Goal: Task Accomplishment & Management: Manage account settings

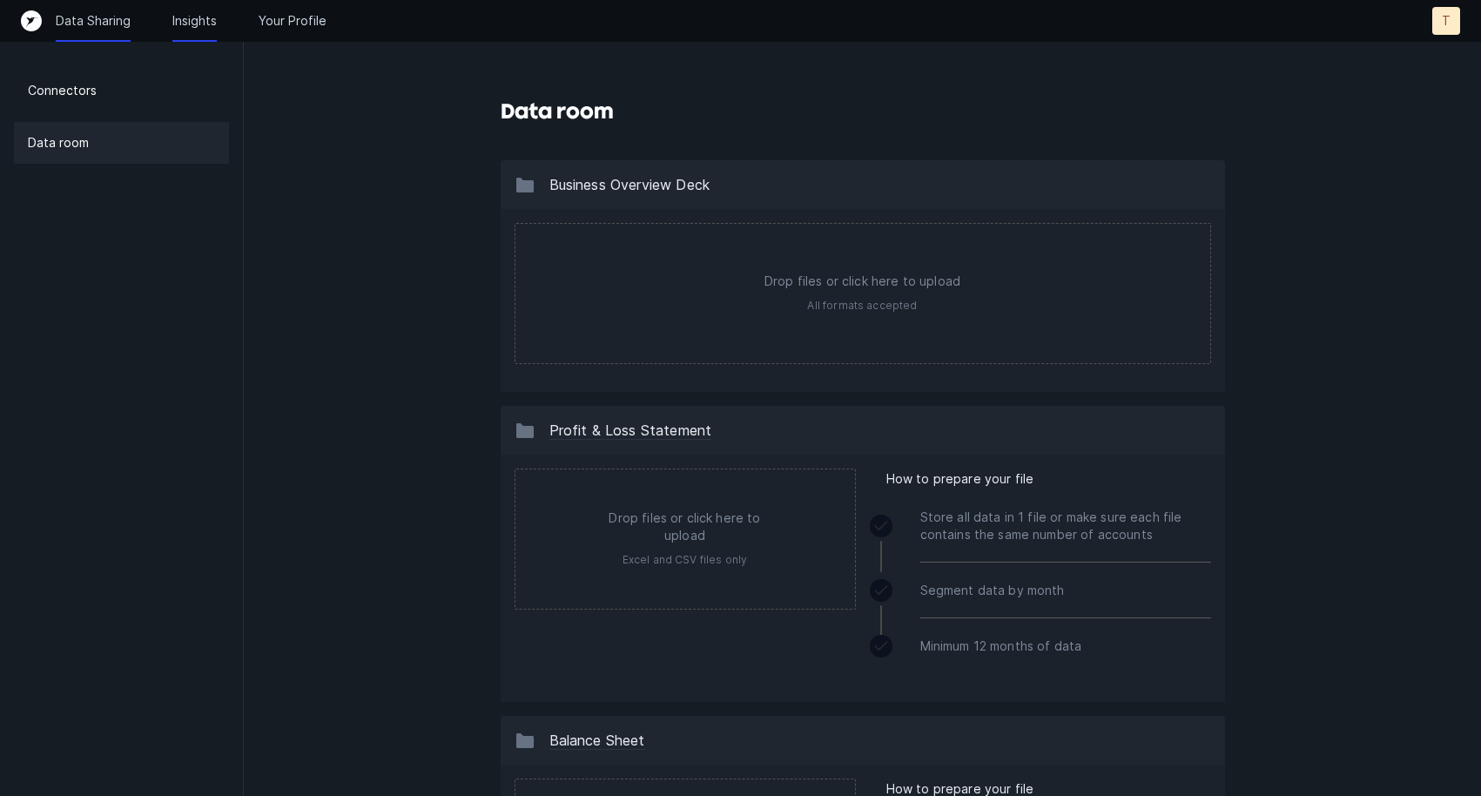
click at [196, 26] on p "Insights" at bounding box center [194, 20] width 44 height 17
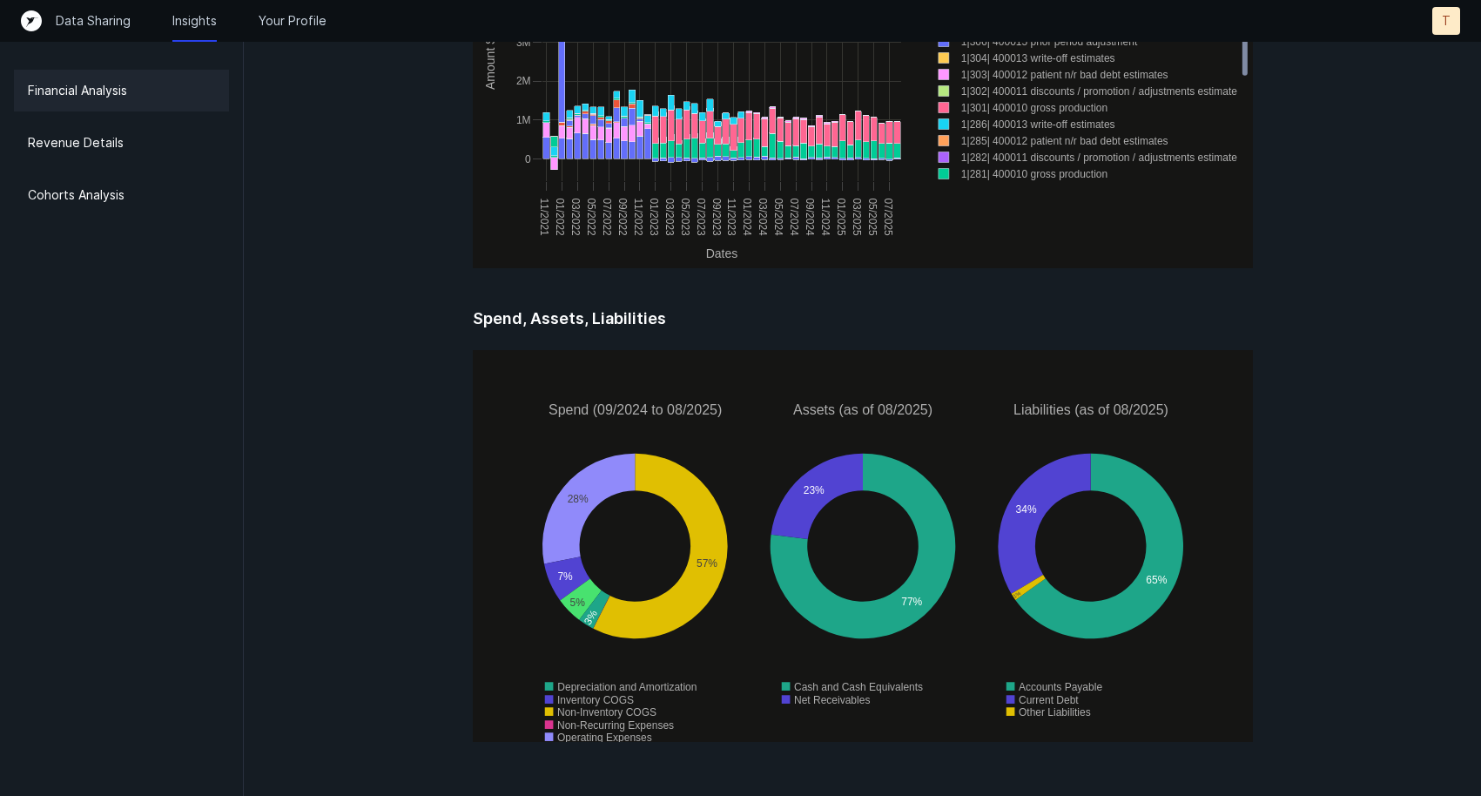
scroll to position [2288, 0]
click at [97, 147] on p "Revenue Details" at bounding box center [76, 142] width 96 height 21
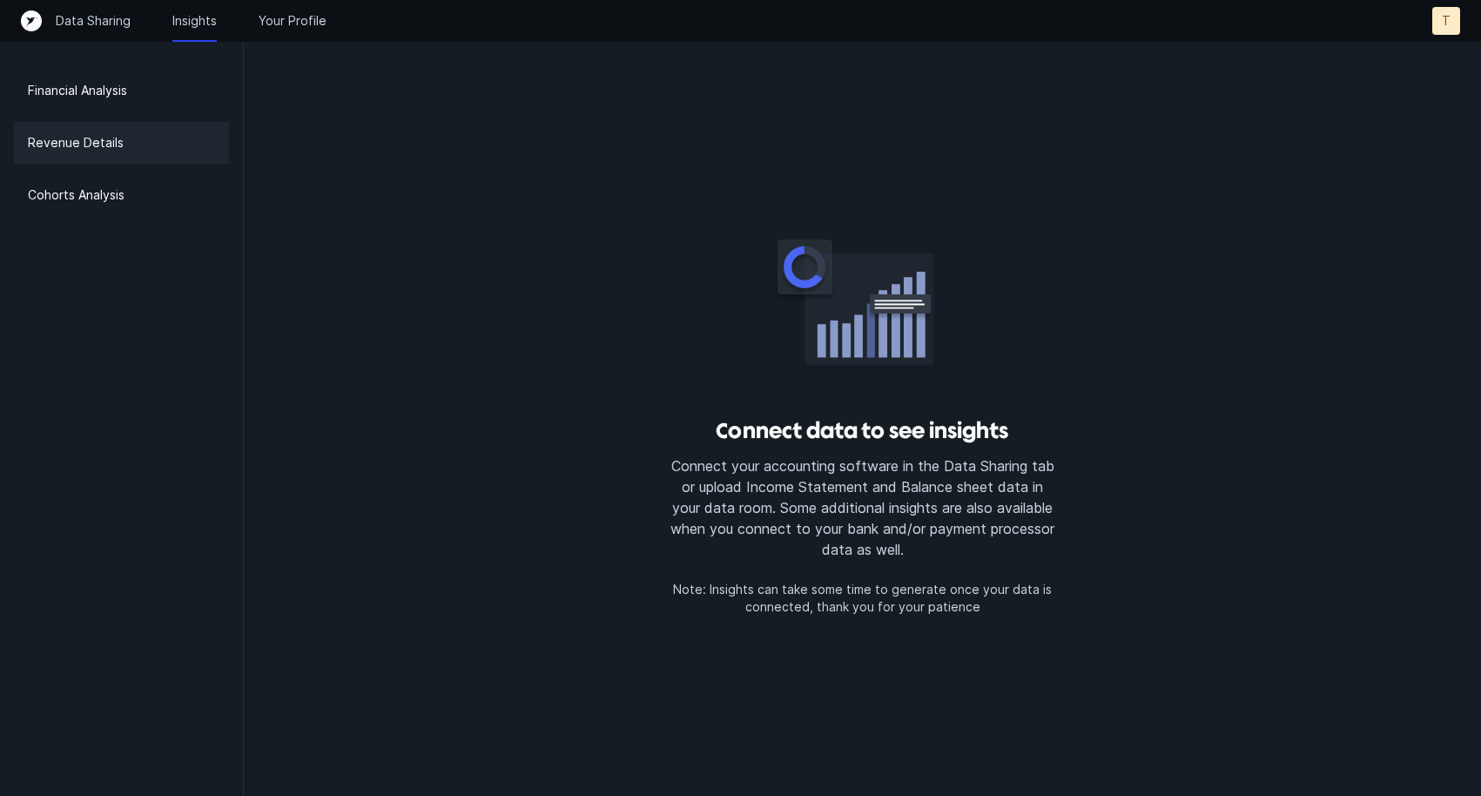
click at [113, 146] on p "Revenue Details" at bounding box center [76, 142] width 96 height 21
click at [124, 179] on div "Cohorts Analysis" at bounding box center [121, 195] width 215 height 42
click at [100, 23] on p "Data Sharing" at bounding box center [93, 20] width 75 height 17
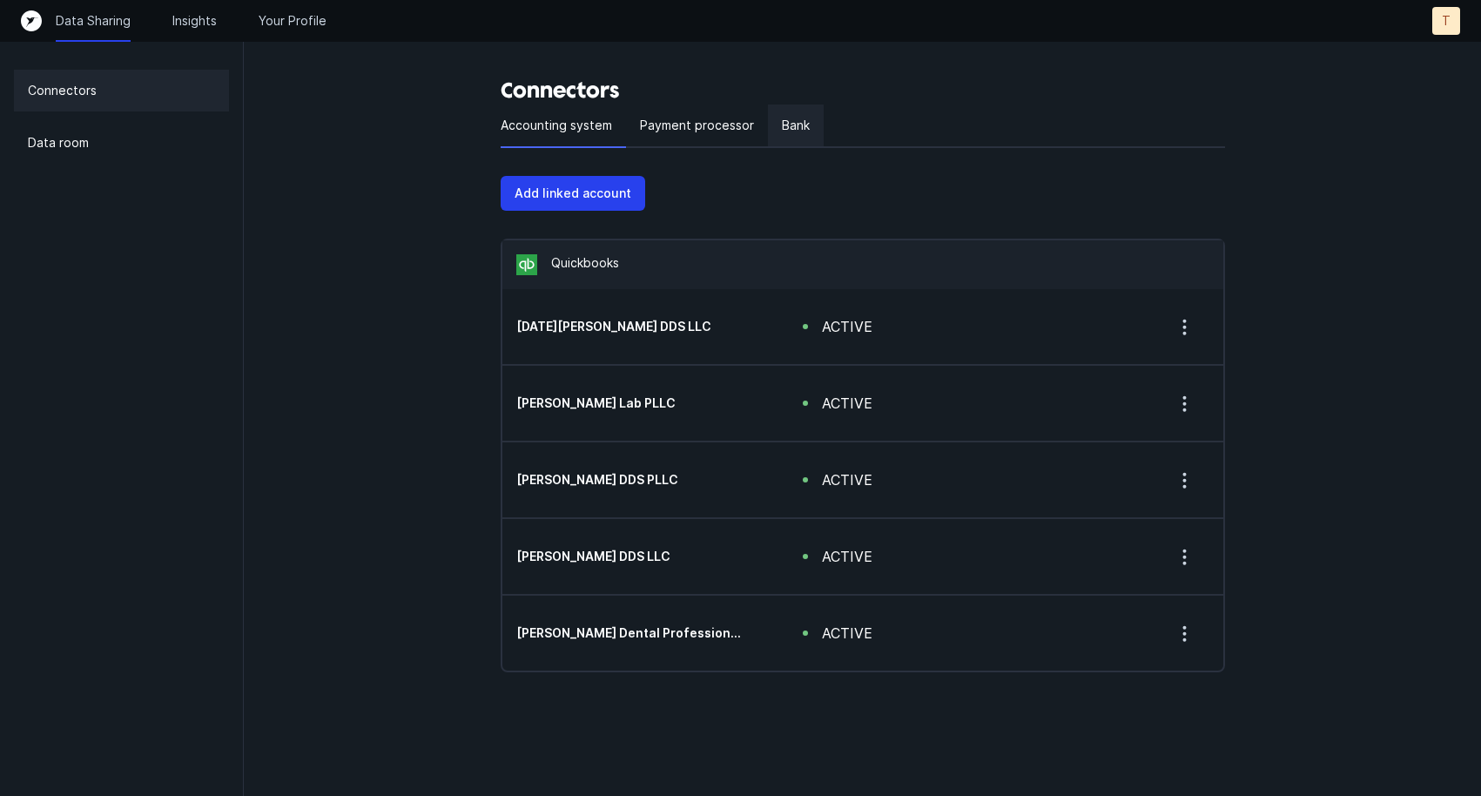
click at [789, 129] on p "Bank" at bounding box center [796, 125] width 28 height 21
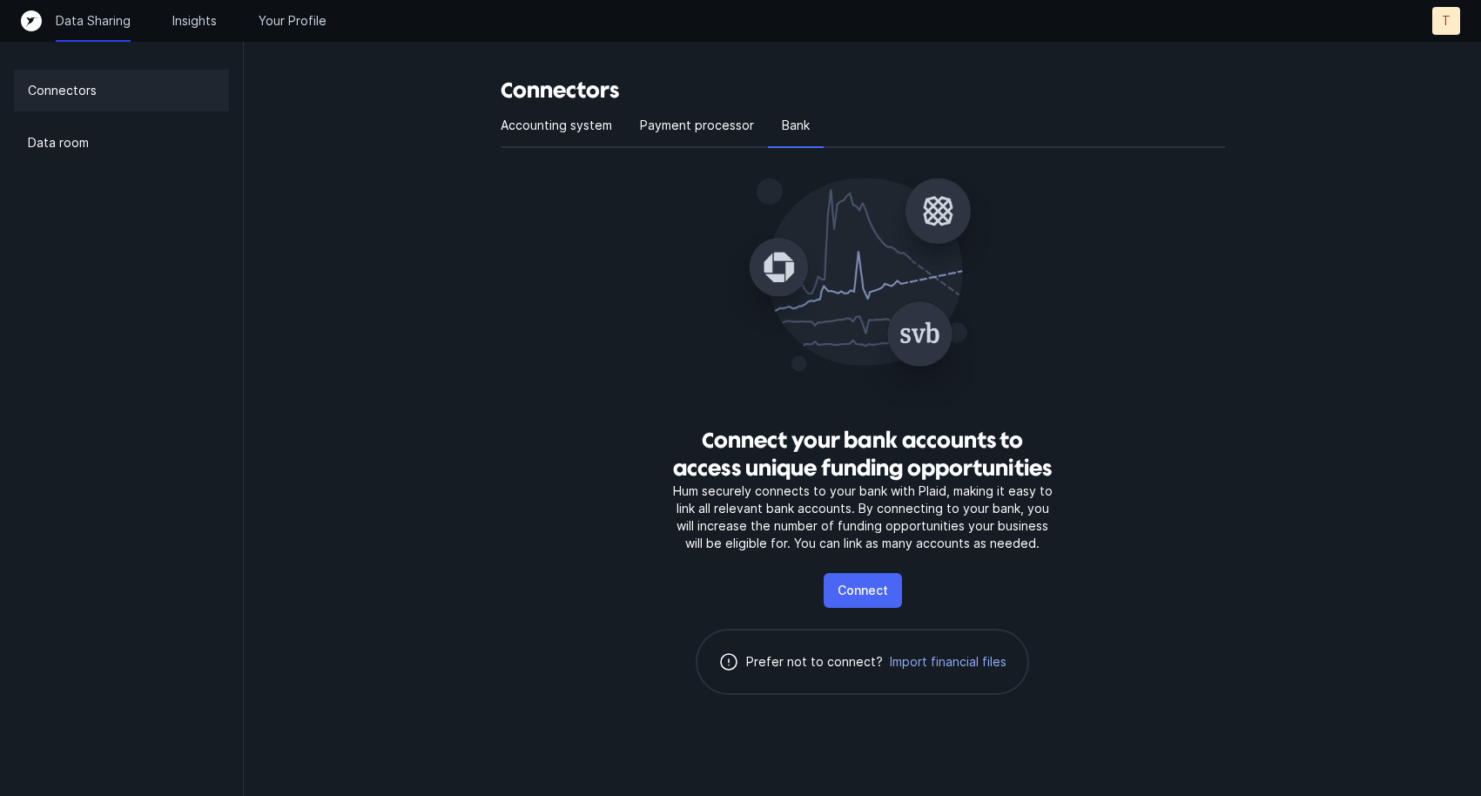
click at [883, 592] on p "Connect" at bounding box center [862, 590] width 50 height 21
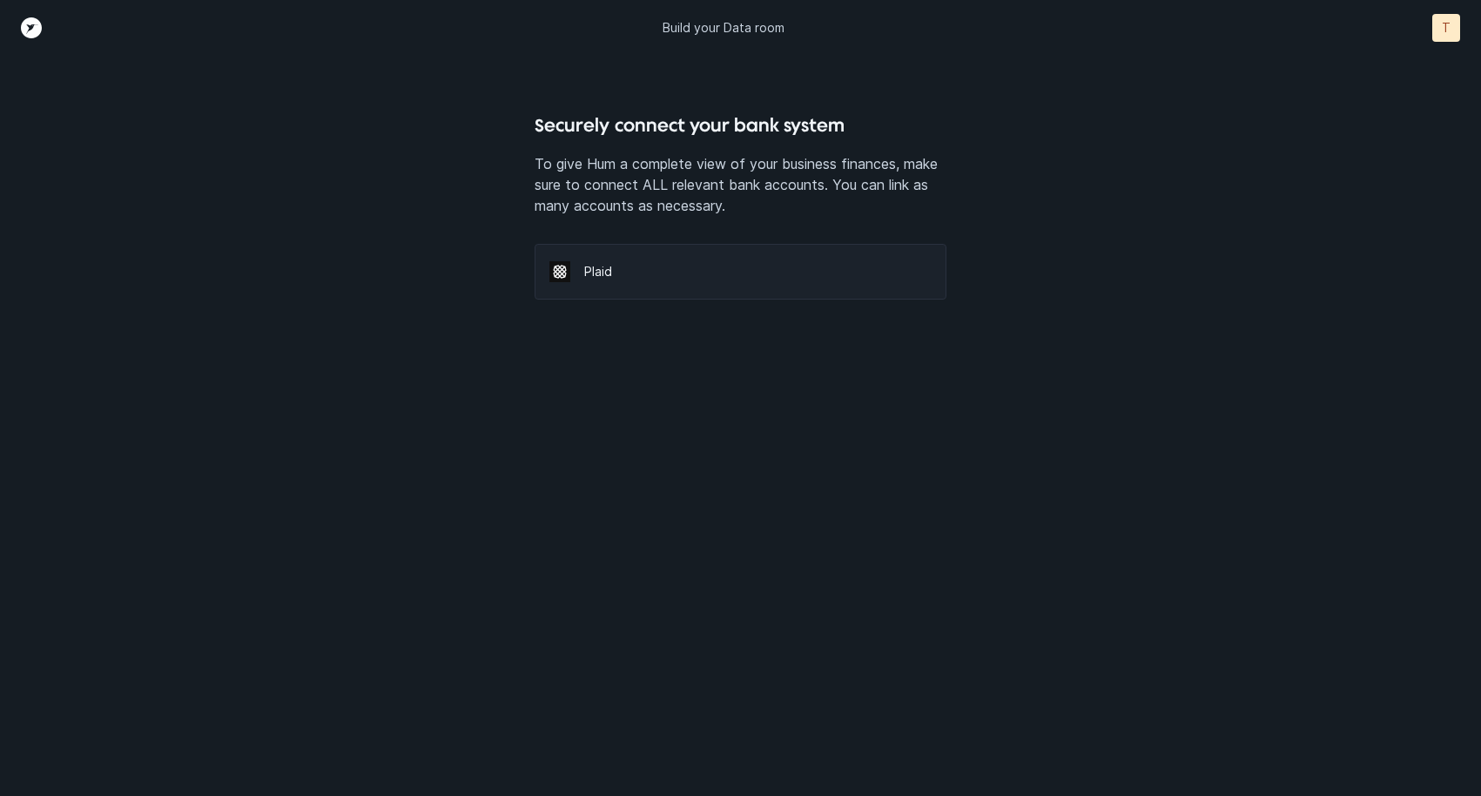
click at [629, 280] on div "Plaid" at bounding box center [740, 272] width 412 height 56
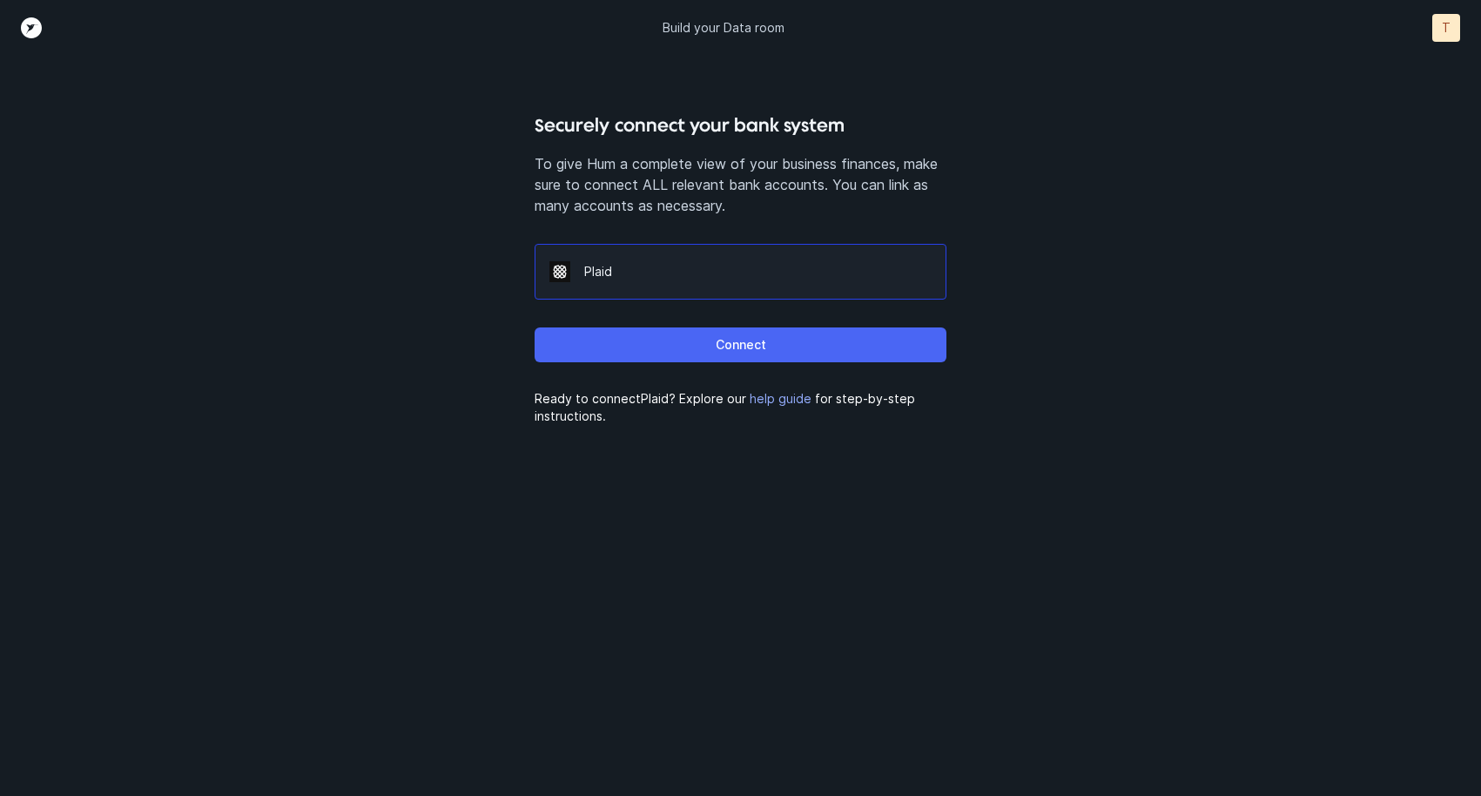
click at [687, 346] on button "Connect" at bounding box center [740, 344] width 412 height 35
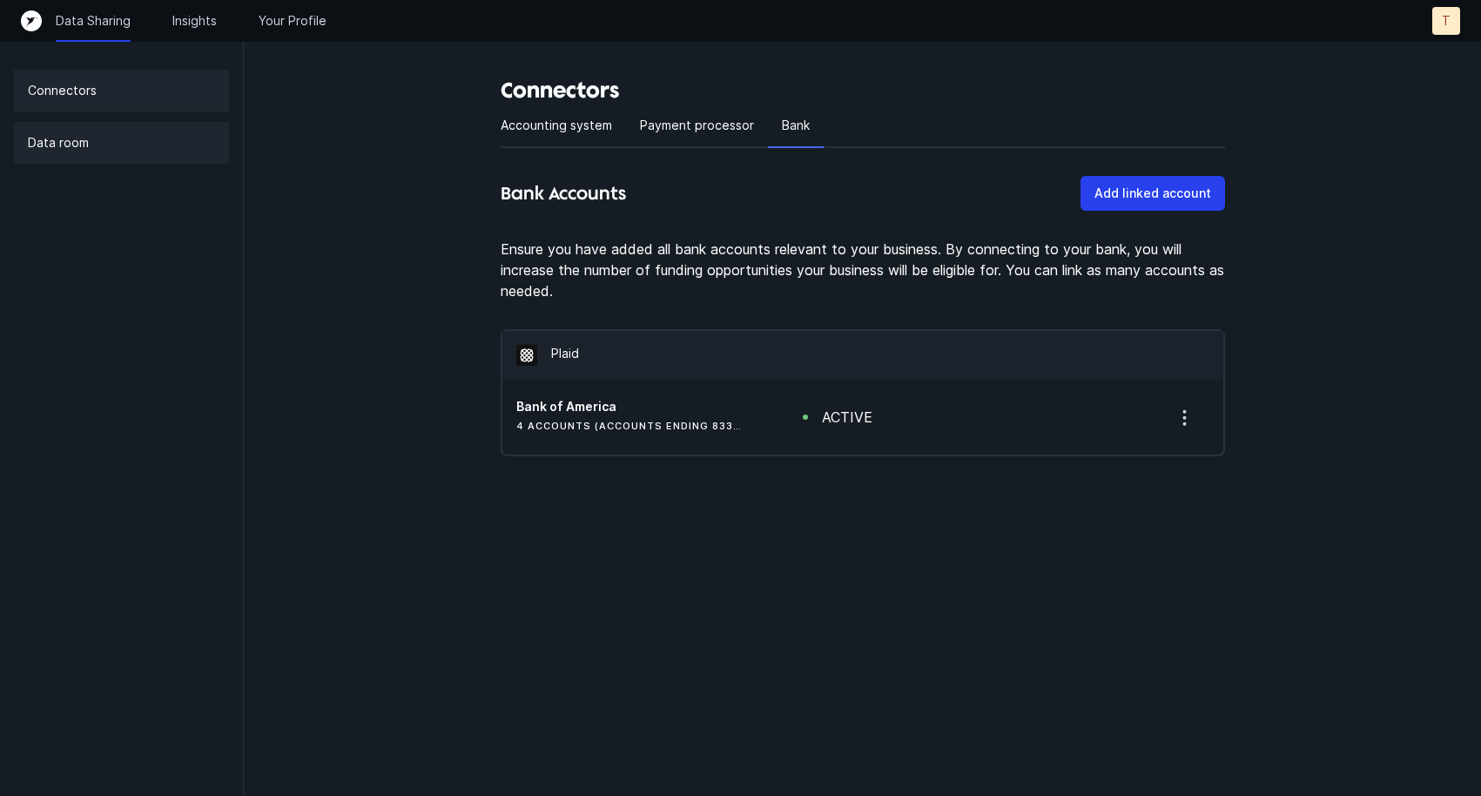
click at [82, 146] on p "Data room" at bounding box center [58, 142] width 61 height 21
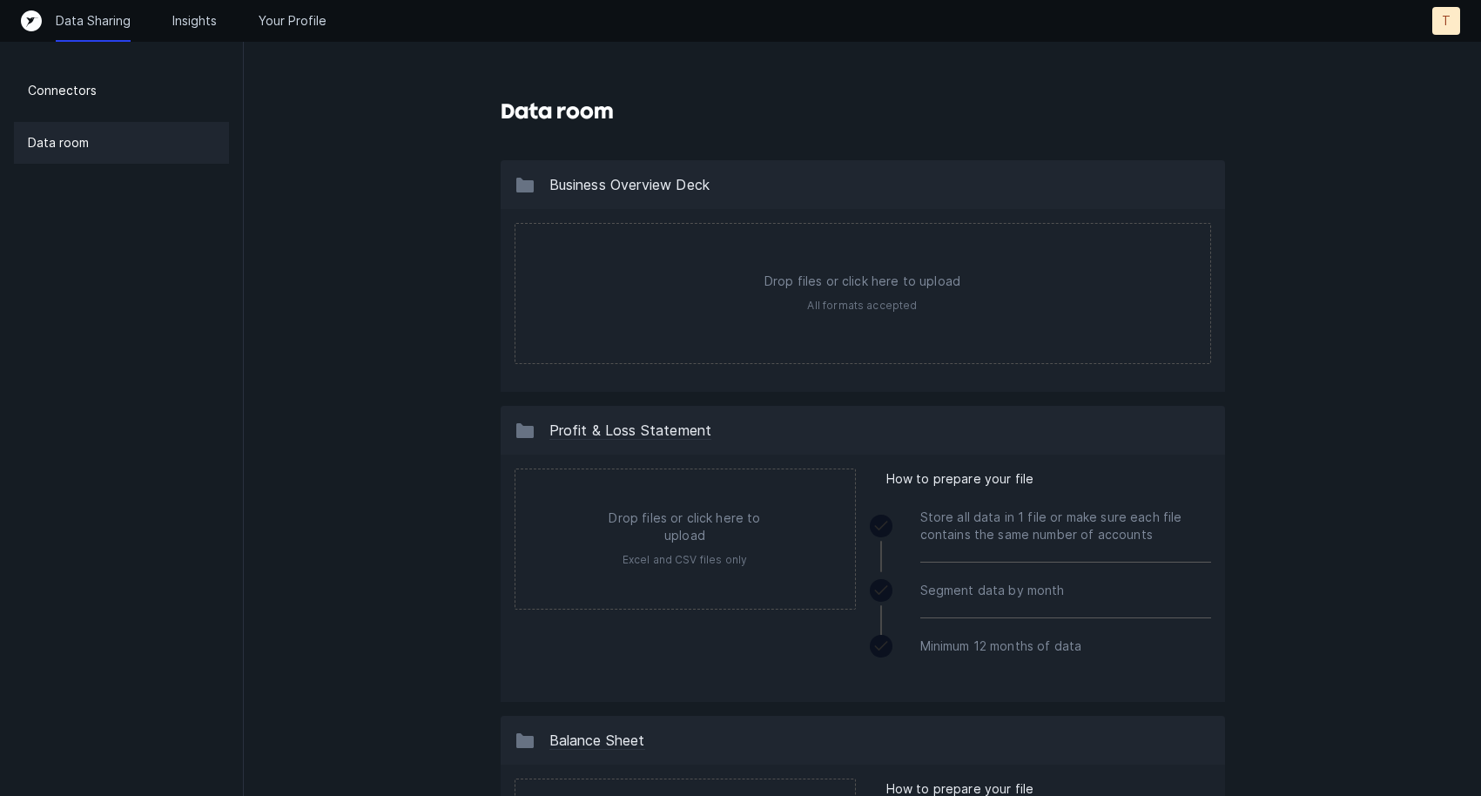
click at [1452, 26] on div "T" at bounding box center [1446, 21] width 28 height 28
click at [1416, 85] on p "Logout" at bounding box center [1407, 91] width 46 height 21
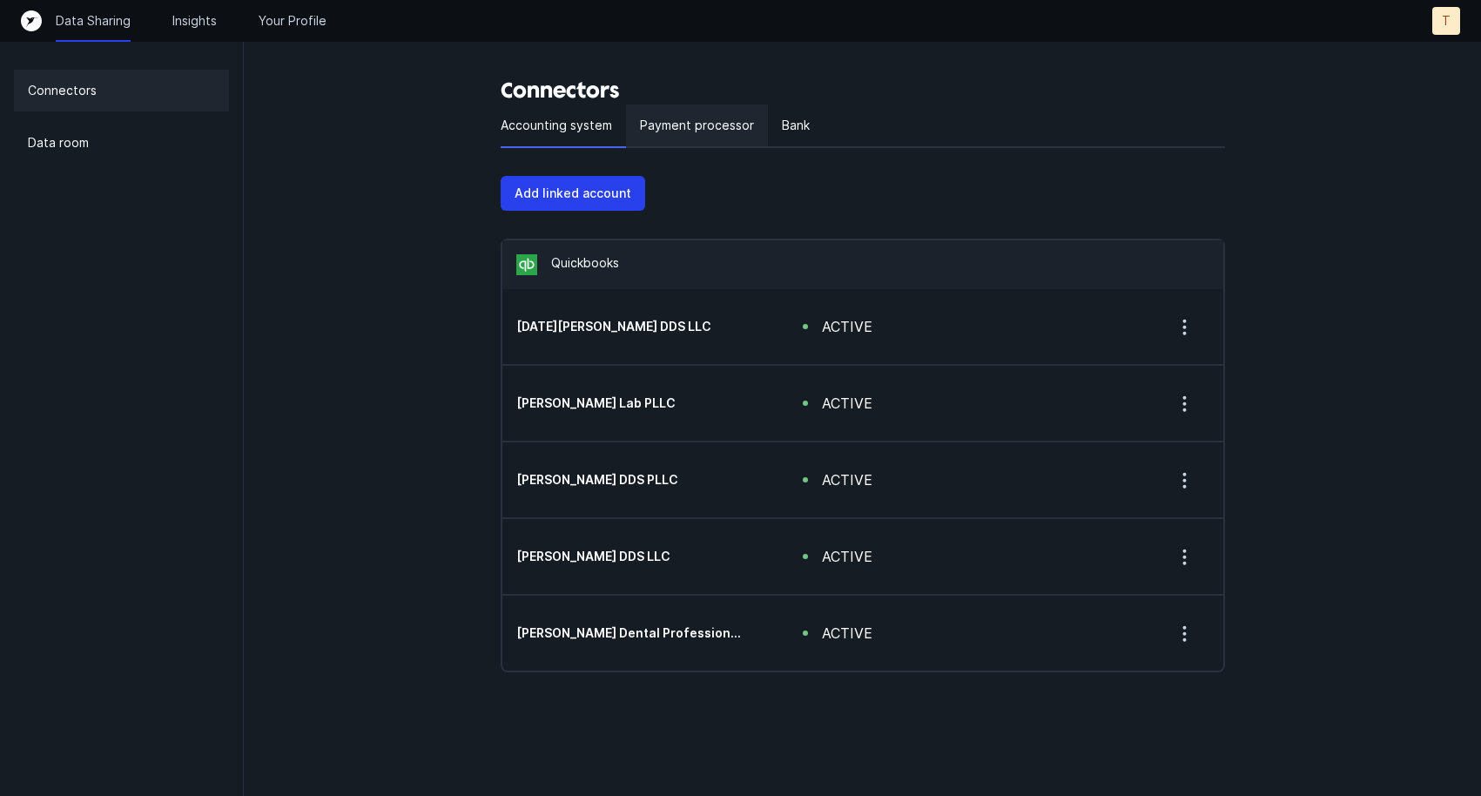
click at [692, 124] on p "Payment processor" at bounding box center [697, 125] width 114 height 21
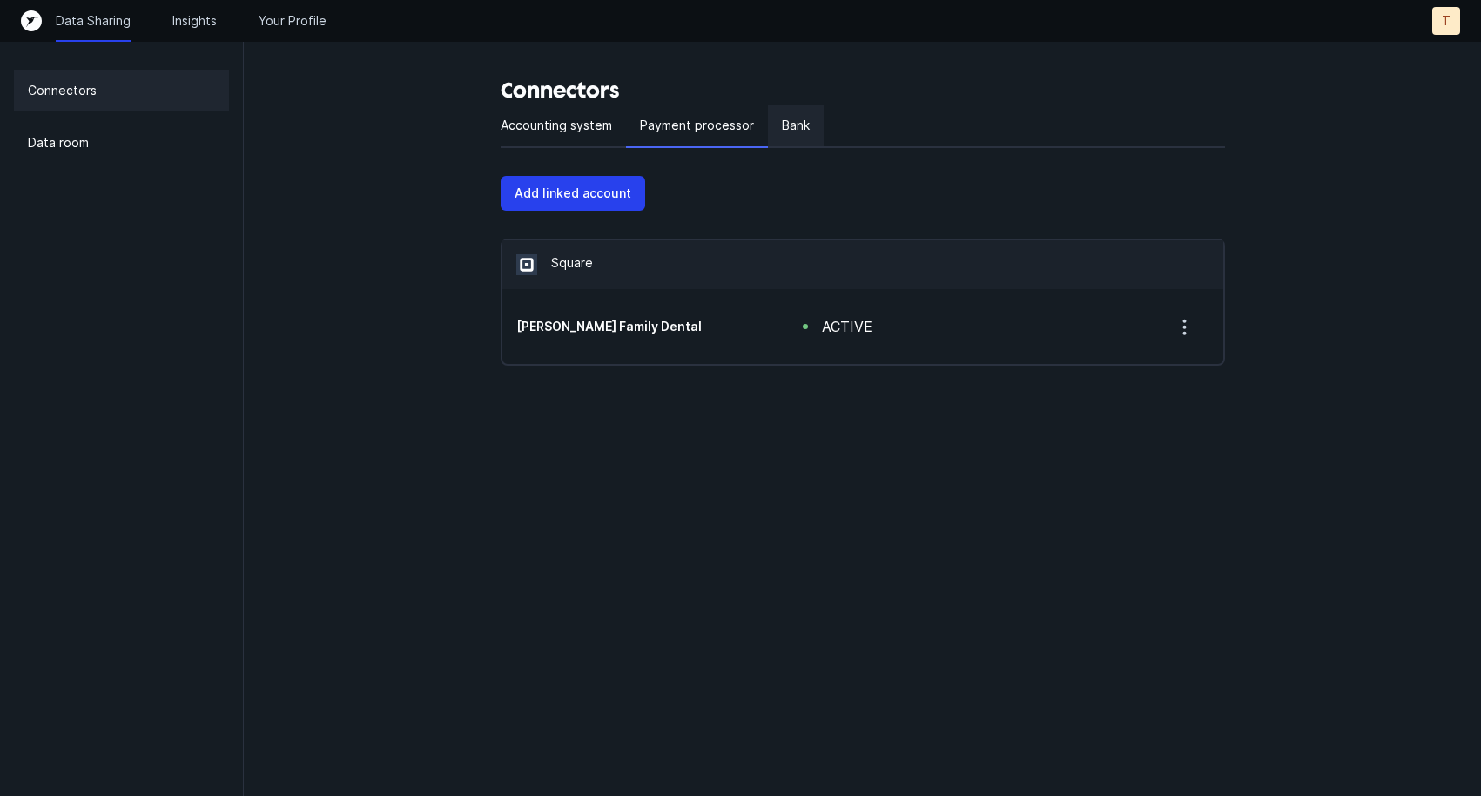
click at [788, 123] on p "Bank" at bounding box center [796, 125] width 28 height 21
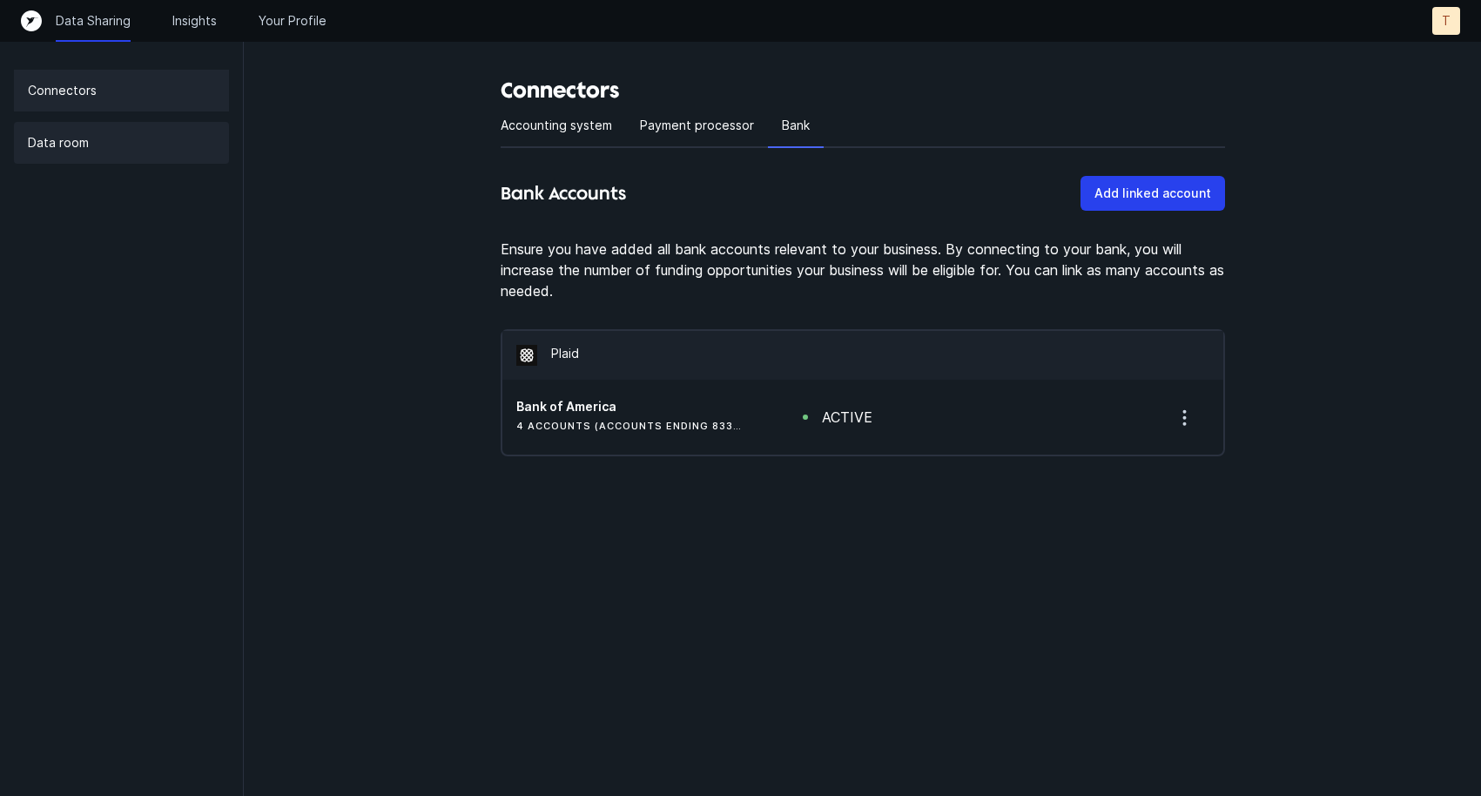
click at [111, 147] on div "Data room" at bounding box center [121, 143] width 215 height 42
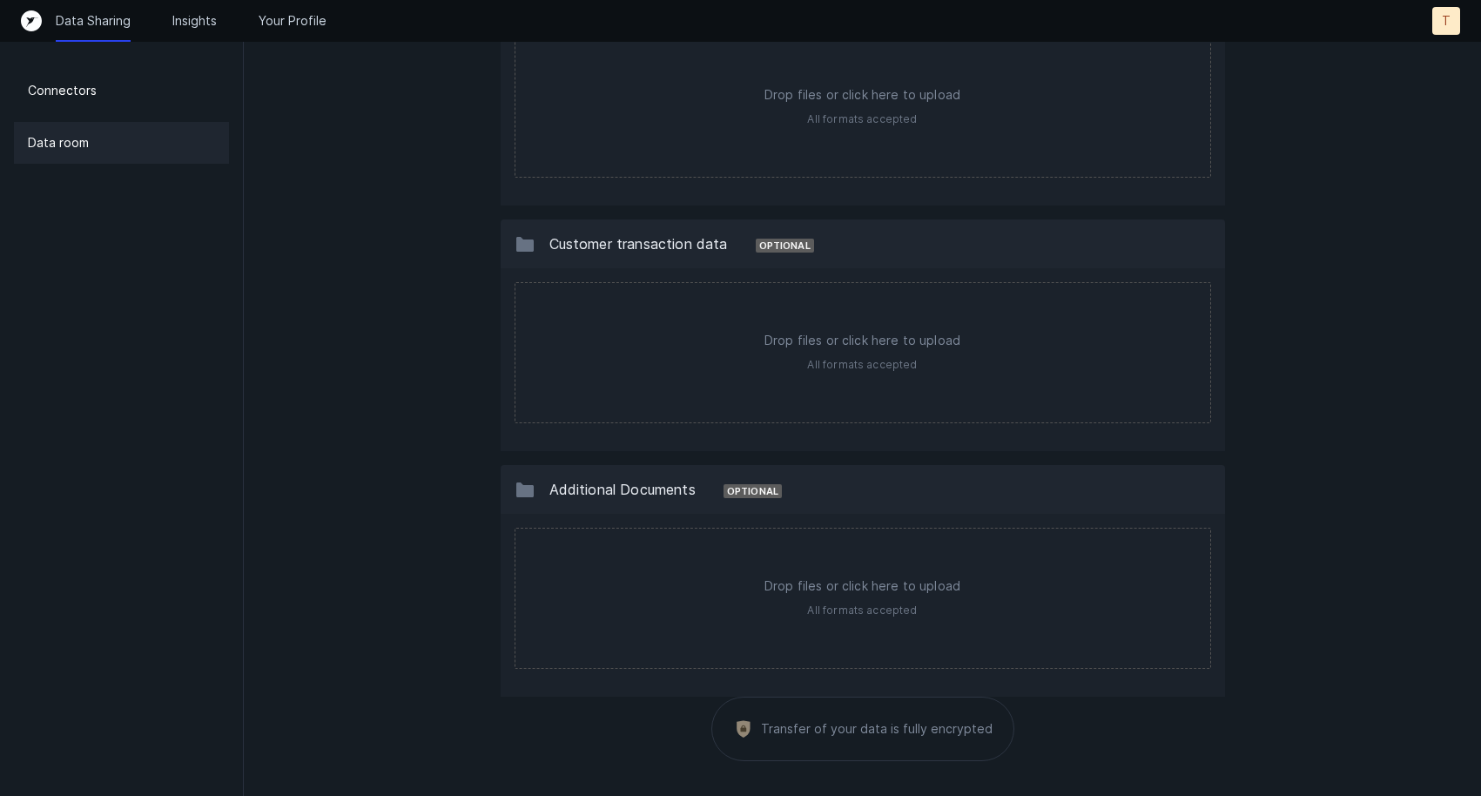
scroll to position [1361, 0]
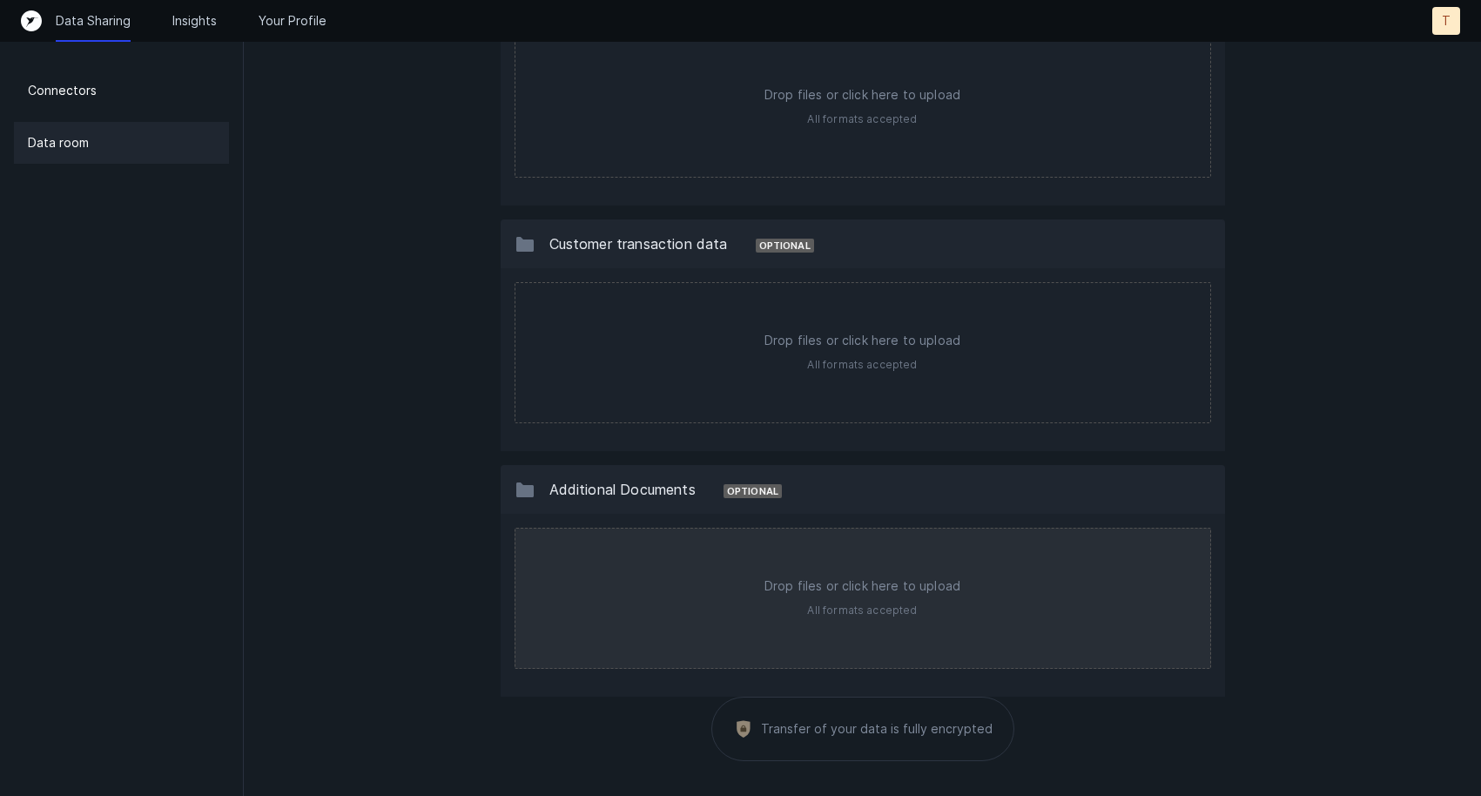
click at [824, 599] on input "file" at bounding box center [862, 597] width 695 height 139
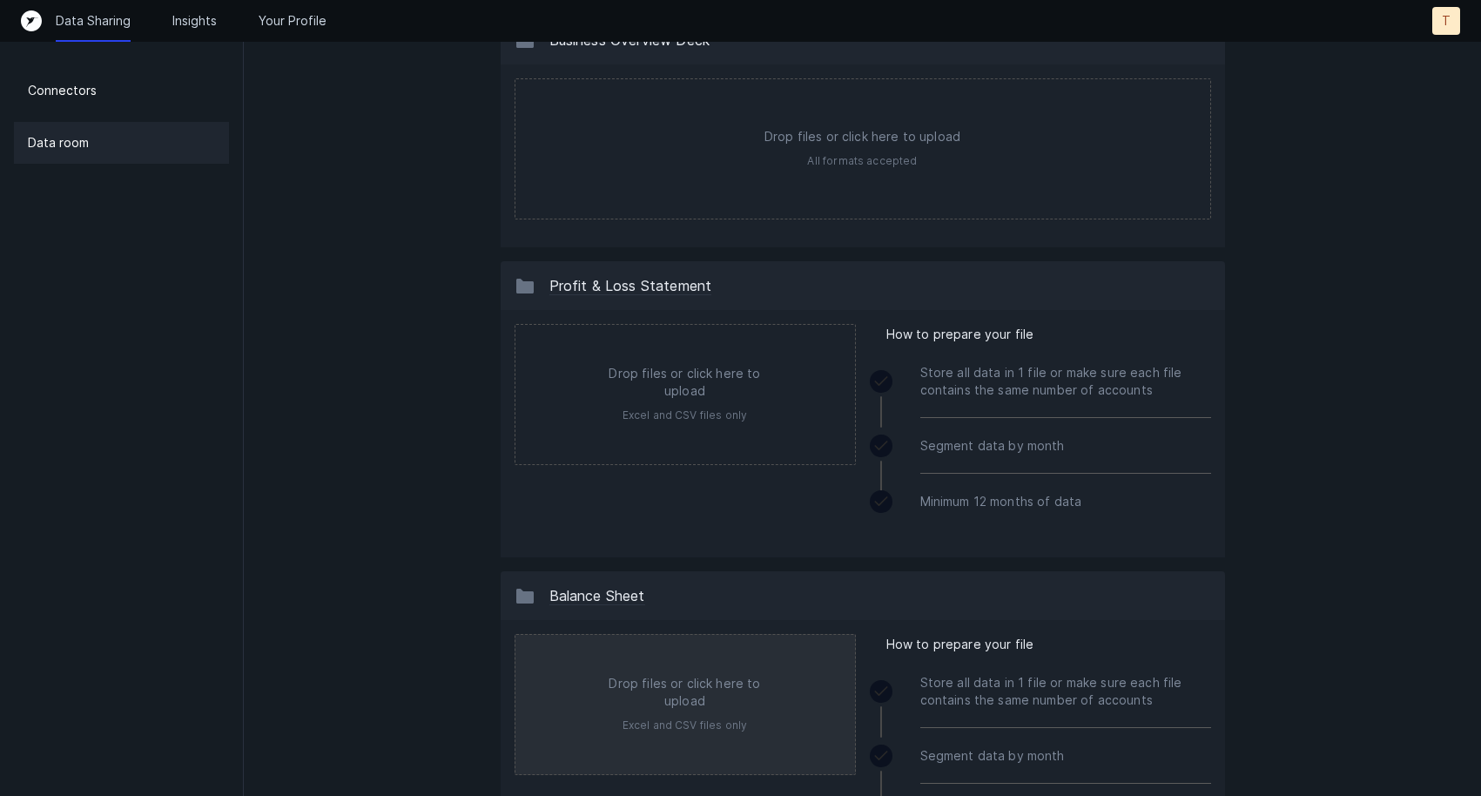
scroll to position [144, 0]
